Goal: Task Accomplishment & Management: Complete application form

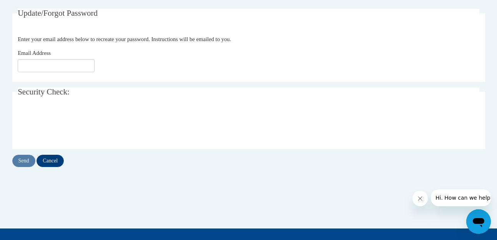
scroll to position [125, 0]
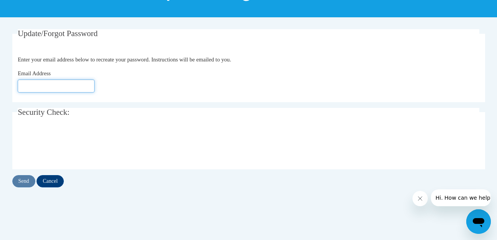
click at [69, 87] on input "Email Address" at bounding box center [56, 86] width 77 height 13
type input "[EMAIL_ADDRESS][DOMAIN_NAME]"
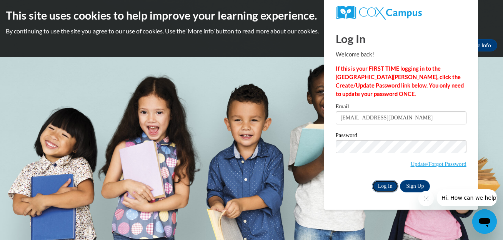
click at [389, 188] on input "Log In" at bounding box center [385, 186] width 27 height 12
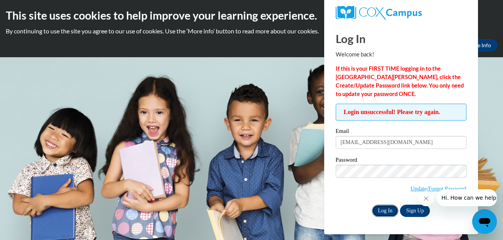
click at [380, 210] on input "Log In" at bounding box center [385, 211] width 27 height 12
click at [414, 190] on link "Update/Forgot Password" at bounding box center [439, 189] width 56 height 6
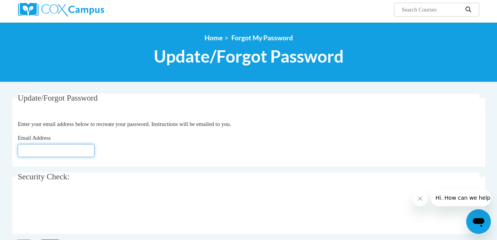
click at [50, 150] on input "Email Address" at bounding box center [56, 150] width 77 height 13
type input "Shanjones80@gmail.com"
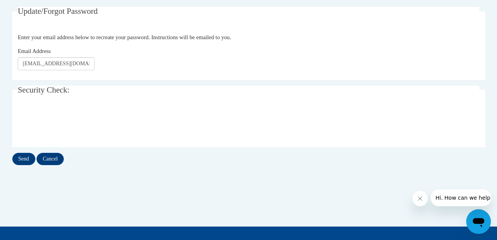
scroll to position [148, 0]
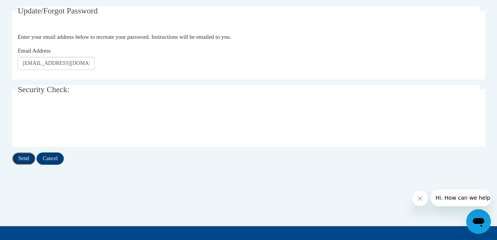
click at [26, 159] on input "Send" at bounding box center [23, 159] width 23 height 12
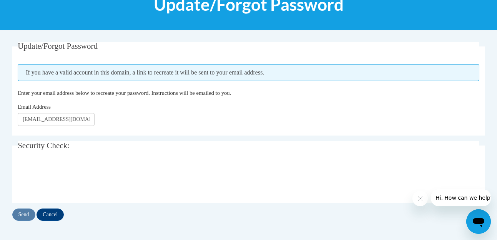
scroll to position [113, 0]
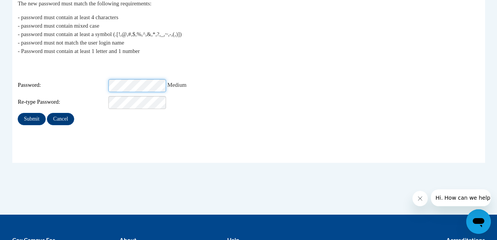
scroll to position [162, 0]
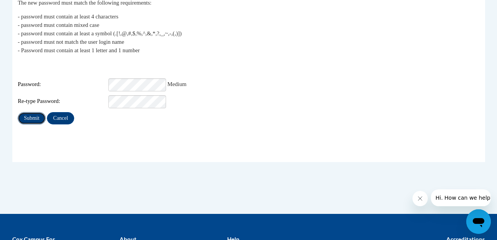
click at [25, 112] on input "Submit" at bounding box center [32, 118] width 28 height 12
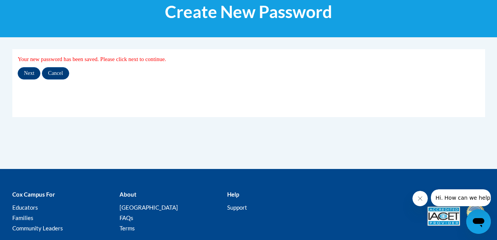
scroll to position [107, 0]
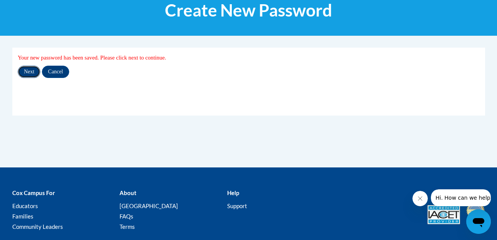
click at [33, 69] on input "Next" at bounding box center [29, 72] width 23 height 12
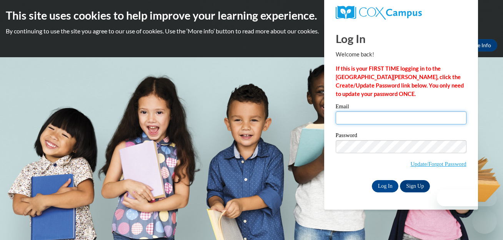
drag, startPoint x: 0, startPoint y: 0, endPoint x: 351, endPoint y: 122, distance: 371.9
click at [351, 122] on input "Email" at bounding box center [401, 118] width 131 height 13
type input "shanjones80@gmail.com"
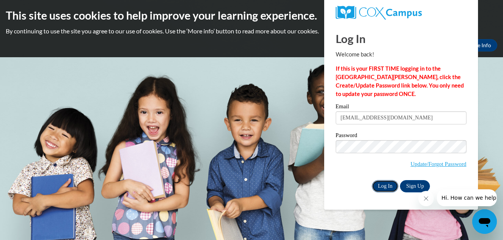
click at [387, 184] on input "Log In" at bounding box center [385, 186] width 27 height 12
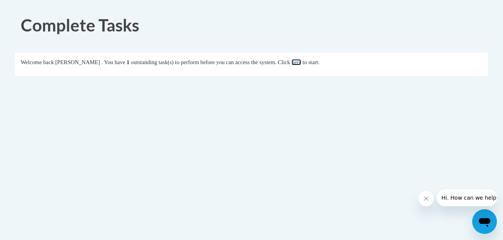
click at [301, 61] on link "here" at bounding box center [297, 62] width 10 height 6
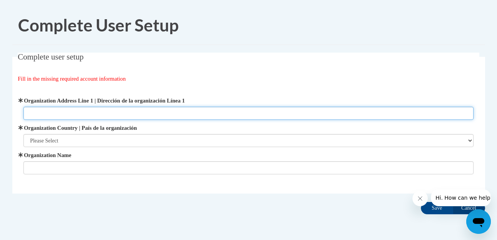
click at [63, 114] on input "Organization Address Line 1 | Dirección de la organización Línea 1" at bounding box center [248, 113] width 450 height 13
type input "5365 Memorial Drive"
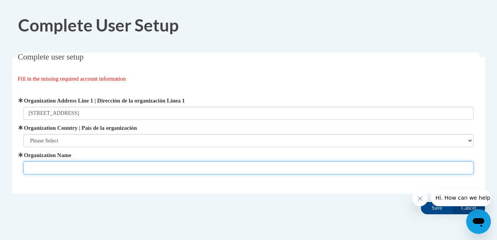
type input "St. Timothy UMC Preschool"
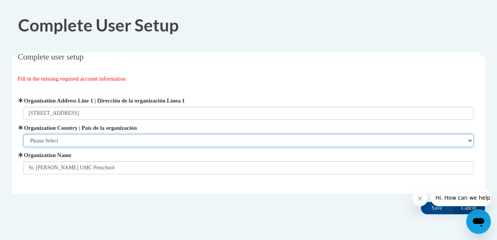
click at [66, 139] on select "Please Select United States | Estados Unidos Outside of the United States | Fue…" at bounding box center [248, 140] width 450 height 13
select select "ad49bcad-a171-4b2e-b99c-48b446064914"
click at [23, 134] on select "Please Select United States | Estados Unidos Outside of the United States | Fue…" at bounding box center [248, 140] width 450 height 13
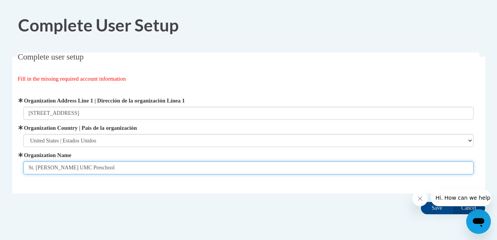
click at [55, 170] on input "St. Timothy UMC Preschool" at bounding box center [248, 168] width 450 height 13
click at [192, 170] on input "Star Community School UMC Preschool" at bounding box center [248, 168] width 450 height 13
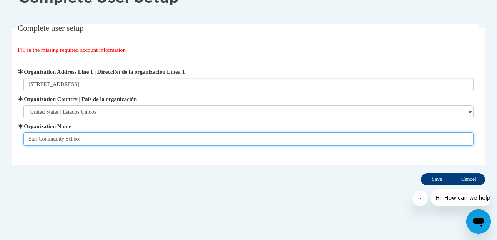
type input "Star Community School"
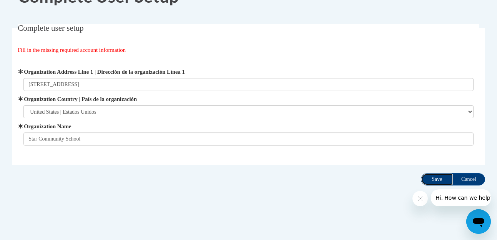
click at [442, 182] on input "Save" at bounding box center [437, 179] width 32 height 12
